Goal: Transaction & Acquisition: Purchase product/service

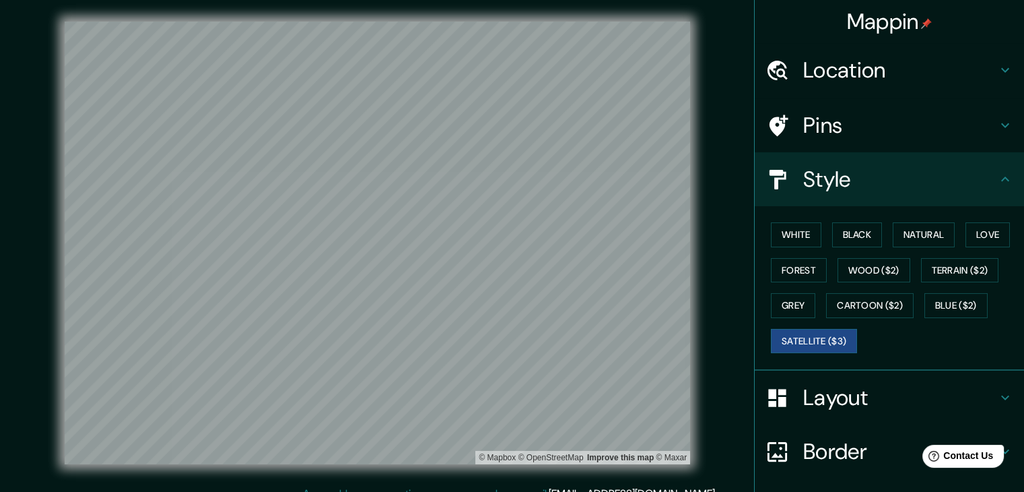
click at [864, 77] on h4 "Location" at bounding box center [900, 70] width 194 height 27
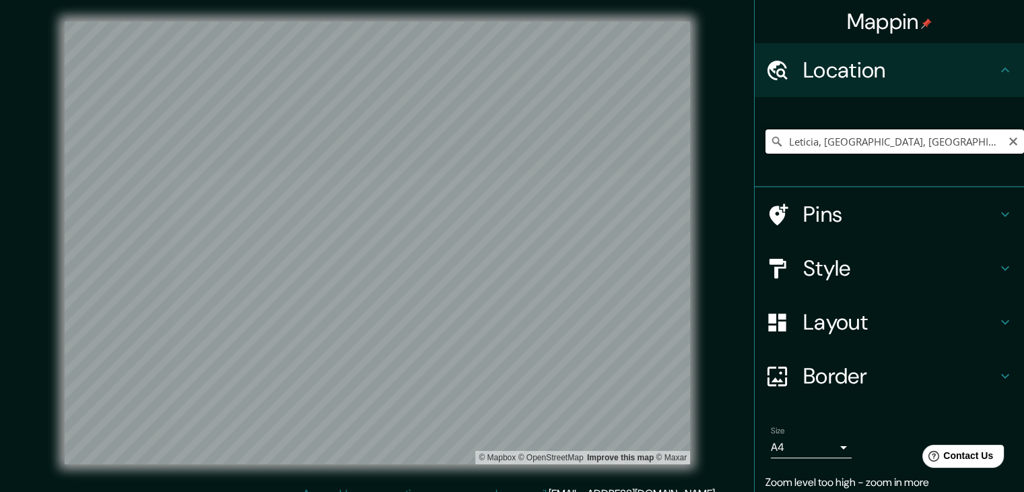
click at [907, 141] on input "Leticia, [GEOGRAPHIC_DATA], [GEOGRAPHIC_DATA]" at bounding box center [895, 141] width 259 height 24
click at [915, 141] on input "Leticia, [GEOGRAPHIC_DATA], [GEOGRAPHIC_DATA]" at bounding box center [895, 141] width 259 height 24
click at [979, 137] on input "Leticia, [GEOGRAPHIC_DATA], [GEOGRAPHIC_DATA]" at bounding box center [895, 141] width 259 height 24
drag, startPoint x: 935, startPoint y: 151, endPoint x: 886, endPoint y: 156, distance: 48.7
click at [886, 156] on div "Leticia, [GEOGRAPHIC_DATA], [GEOGRAPHIC_DATA]" at bounding box center [895, 141] width 259 height 67
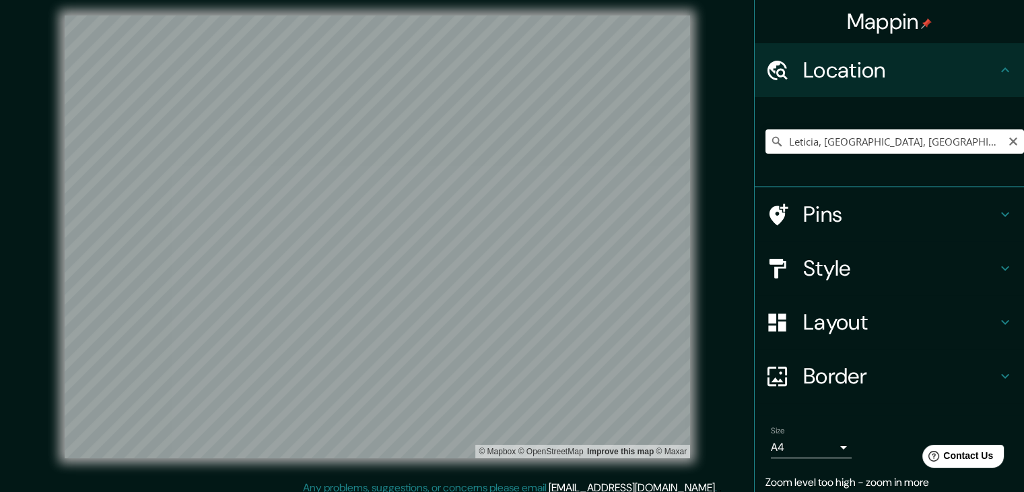
scroll to position [7, 0]
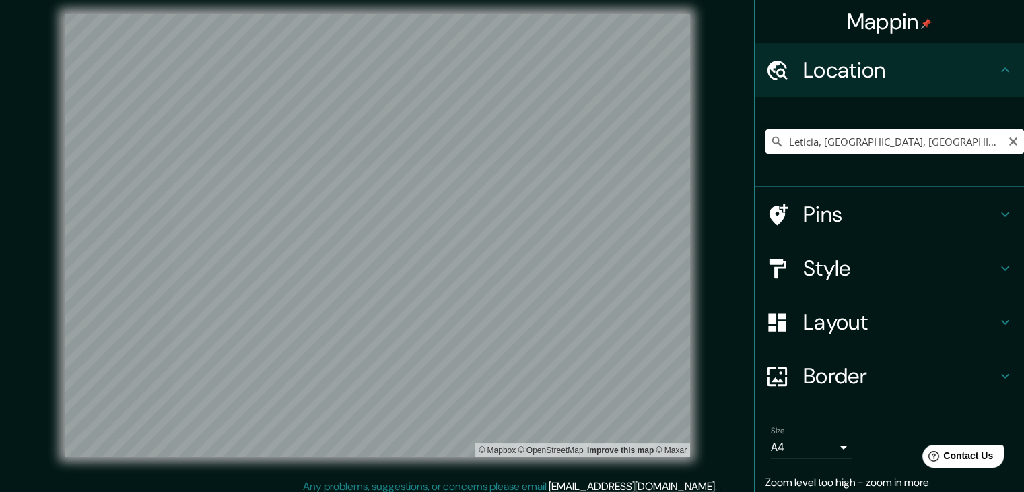
click at [870, 274] on h4 "Style" at bounding box center [900, 268] width 194 height 27
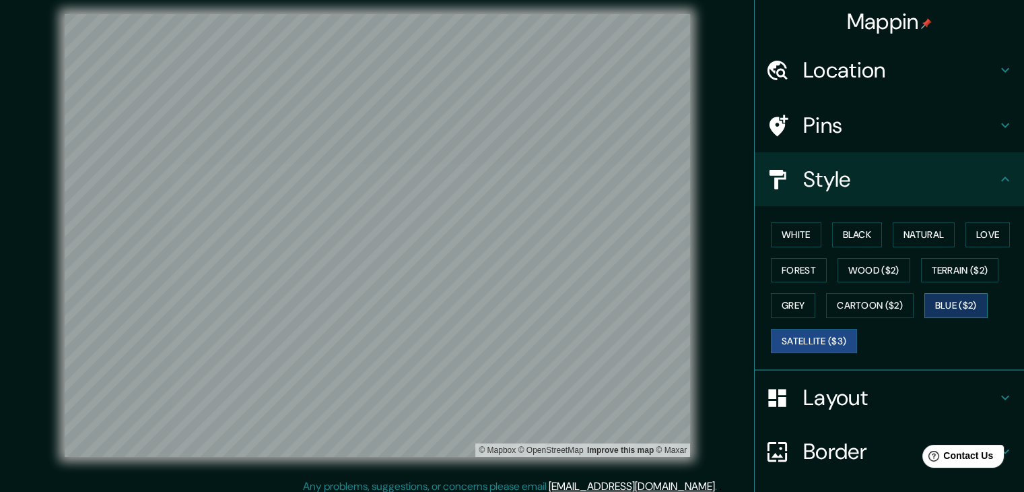
click at [938, 304] on button "Blue ($2)" at bounding box center [956, 305] width 63 height 25
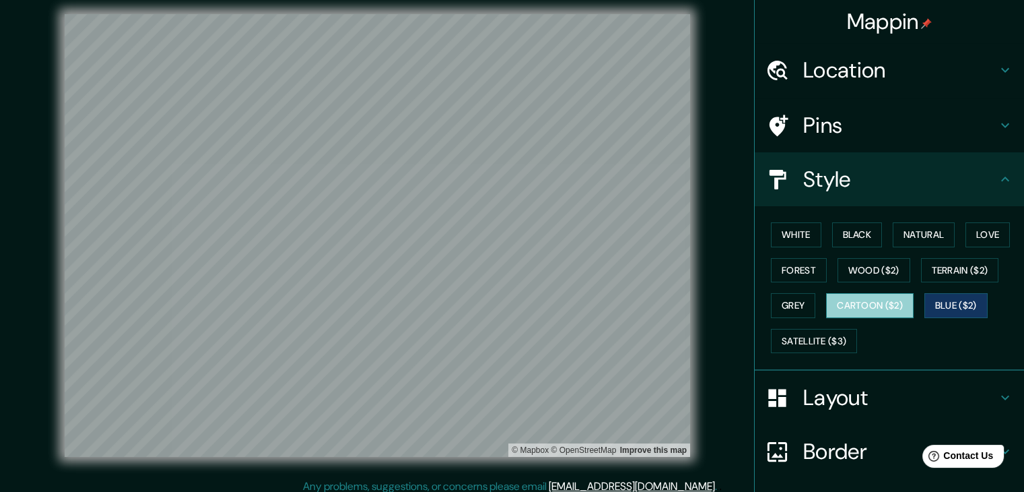
click at [886, 308] on button "Cartoon ($2)" at bounding box center [870, 305] width 88 height 25
click at [849, 76] on h4 "Location" at bounding box center [900, 70] width 194 height 27
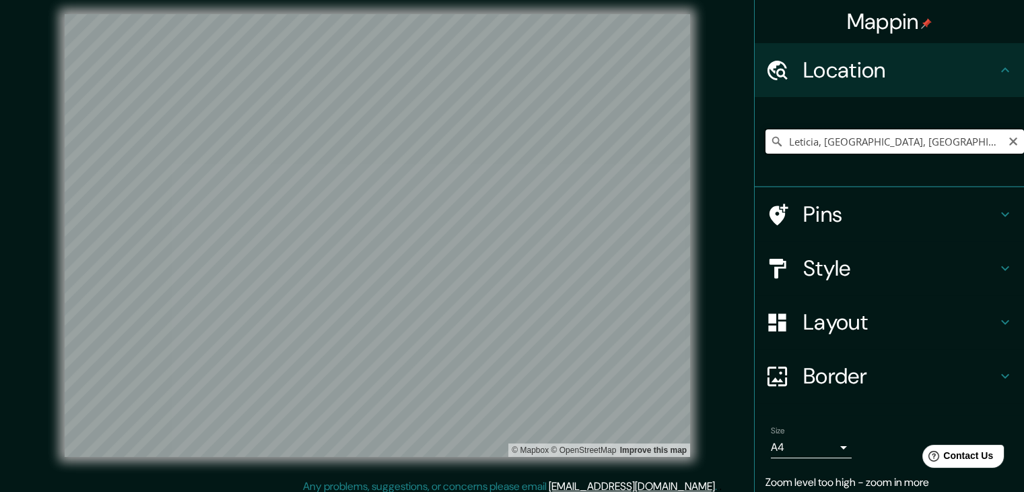
click at [942, 132] on input "Leticia, [GEOGRAPHIC_DATA], [GEOGRAPHIC_DATA]" at bounding box center [895, 141] width 259 height 24
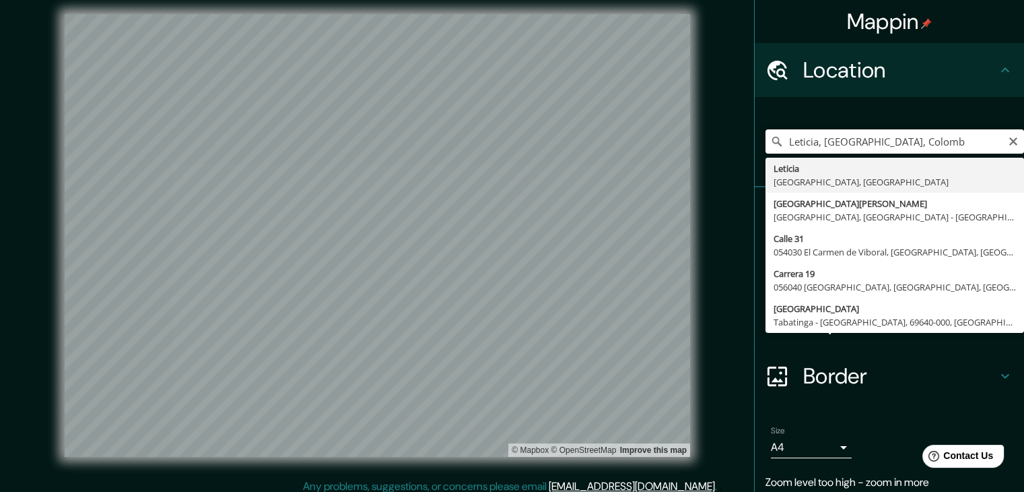
type input "Leticia, [GEOGRAPHIC_DATA], [GEOGRAPHIC_DATA]"
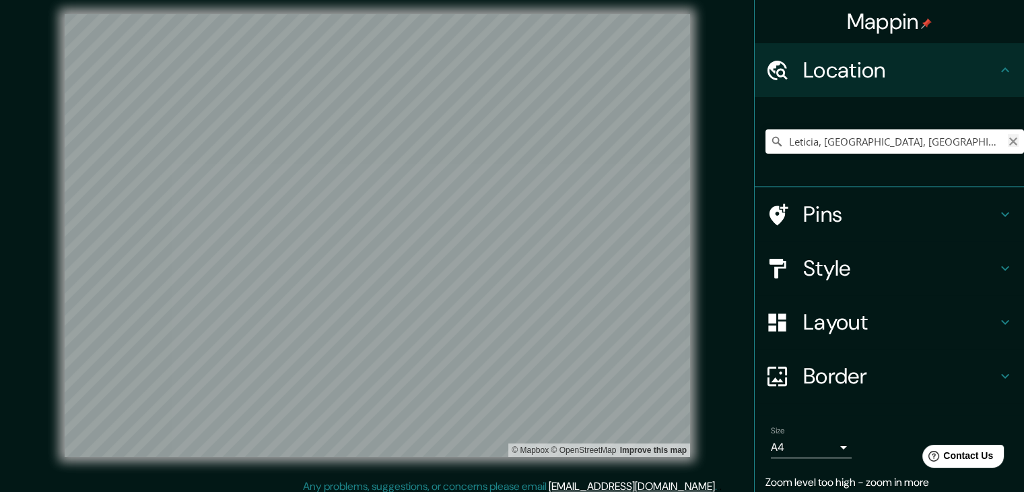
click at [1008, 140] on icon "Clear" at bounding box center [1013, 141] width 11 height 11
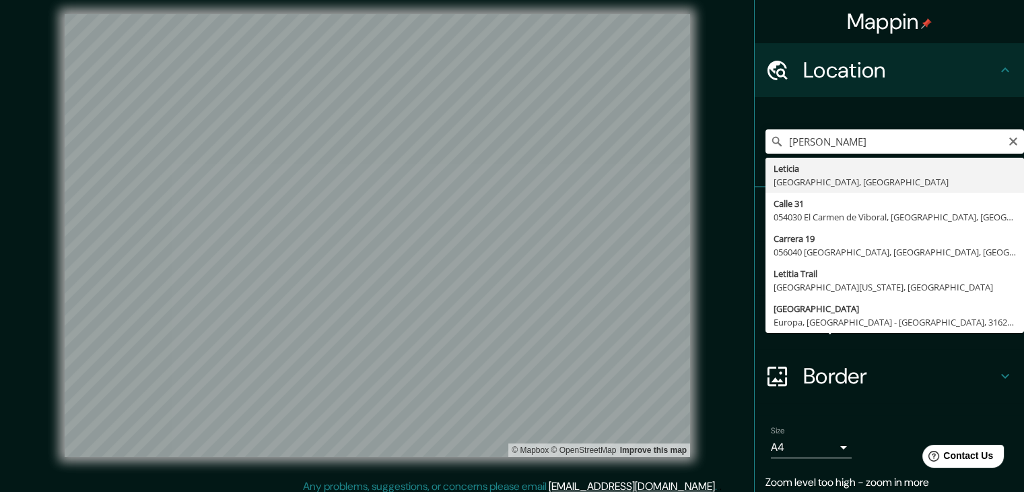
type input "Leticia, [GEOGRAPHIC_DATA], [GEOGRAPHIC_DATA]"
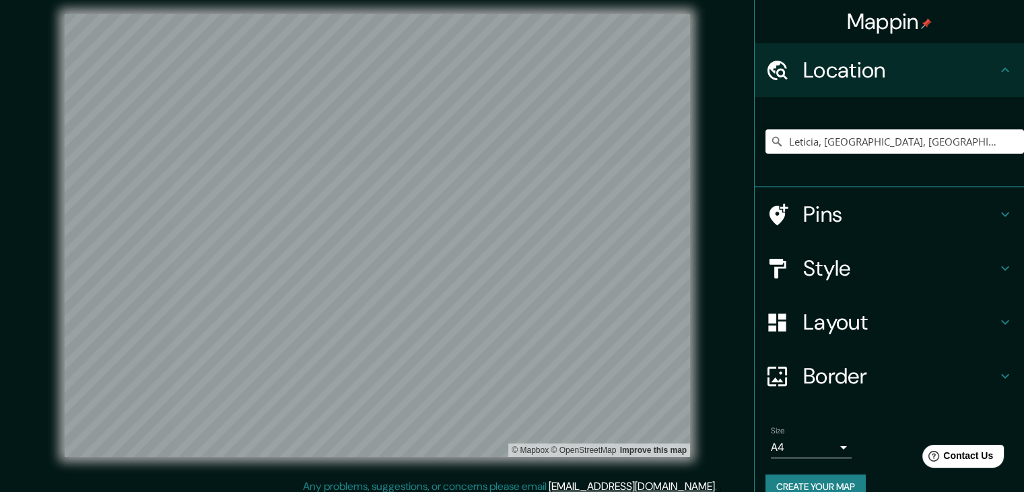
click at [867, 277] on h4 "Style" at bounding box center [900, 268] width 194 height 27
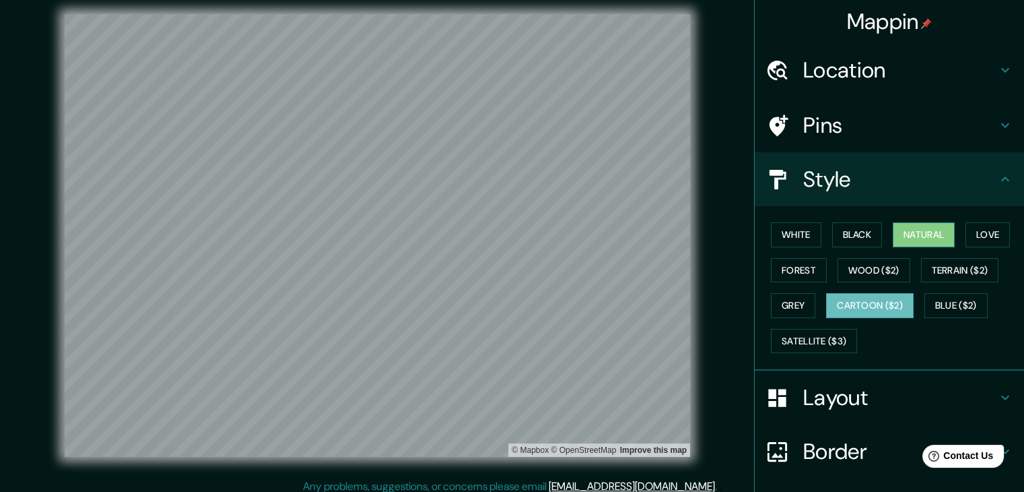
click at [918, 238] on button "Natural" at bounding box center [924, 234] width 62 height 25
click at [905, 69] on h4 "Location" at bounding box center [900, 70] width 194 height 27
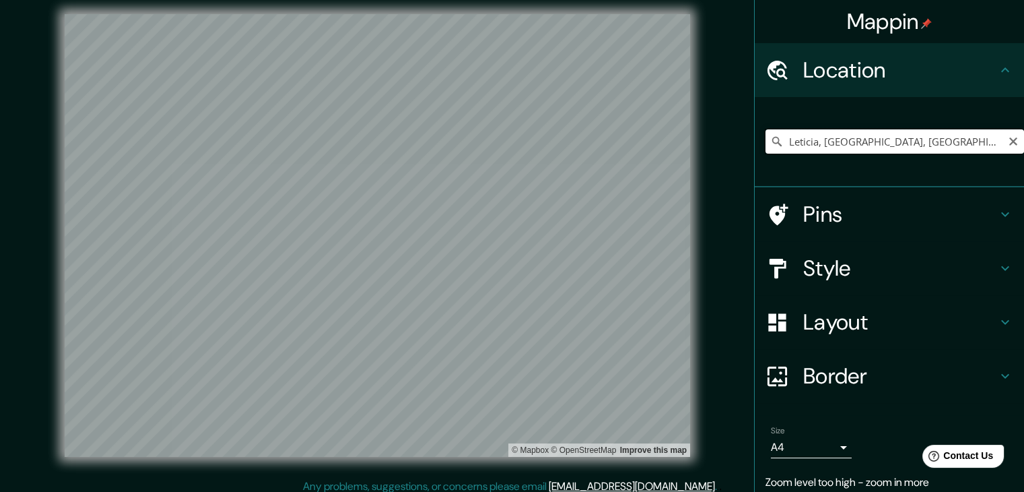
click at [927, 152] on input "Leticia, [GEOGRAPHIC_DATA], [GEOGRAPHIC_DATA]" at bounding box center [895, 141] width 259 height 24
click at [1008, 143] on icon "Clear" at bounding box center [1013, 141] width 11 height 11
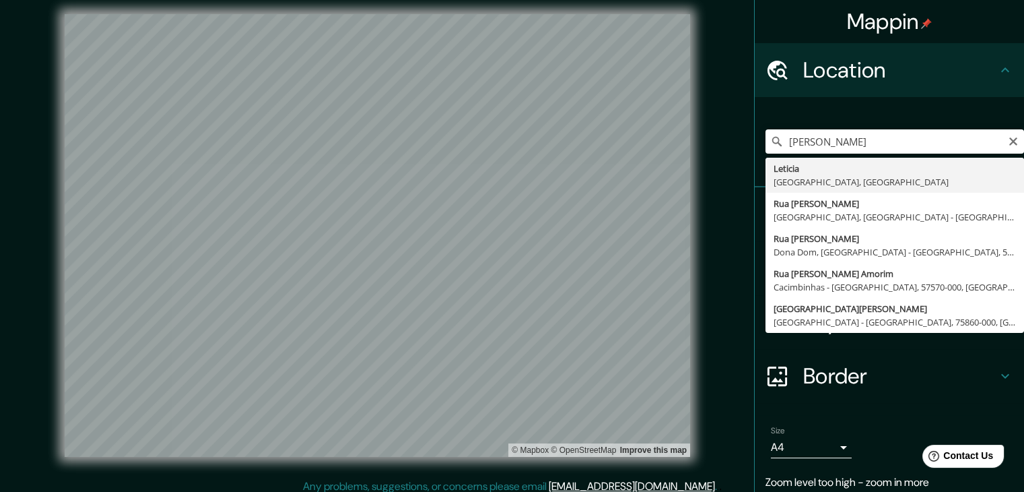
type input "Leticia, [GEOGRAPHIC_DATA], [GEOGRAPHIC_DATA]"
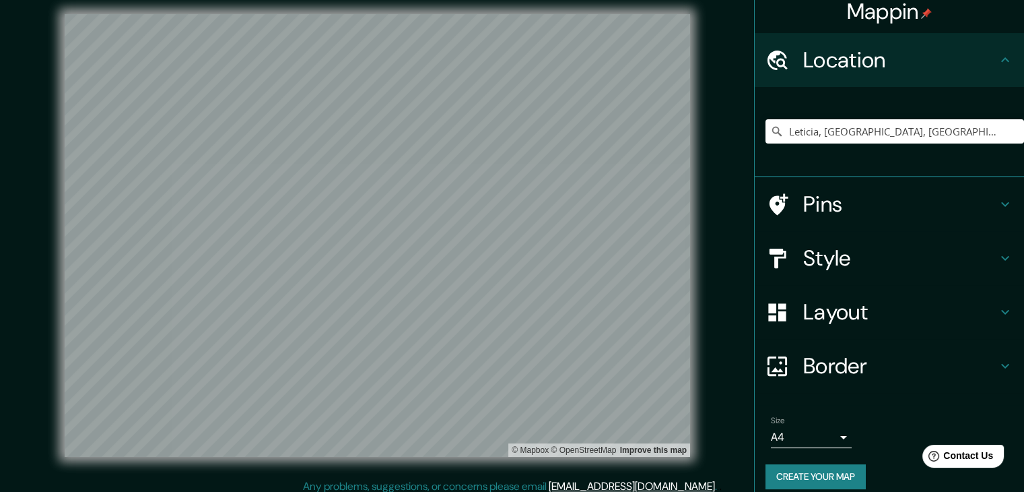
scroll to position [23, 0]
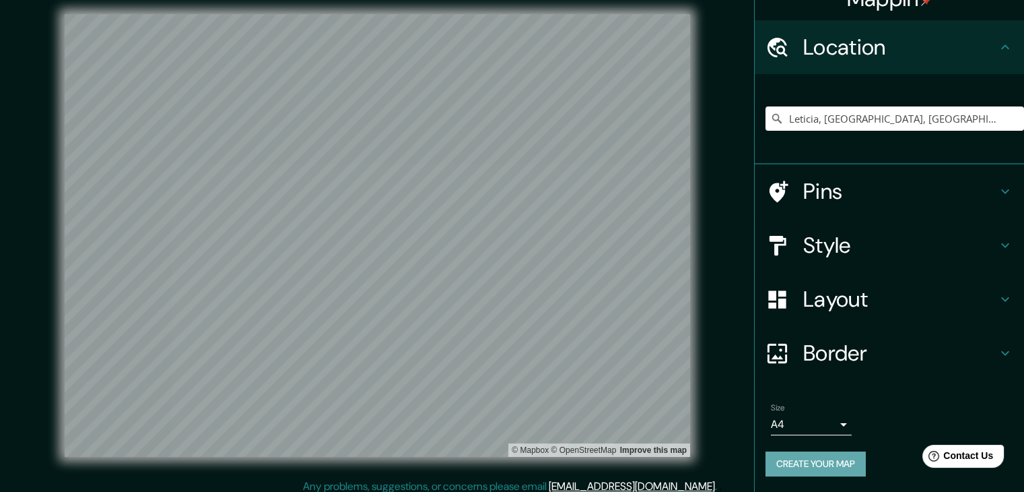
click at [835, 469] on button "Create your map" at bounding box center [816, 463] width 100 height 25
